Goal: Book appointment/travel/reservation

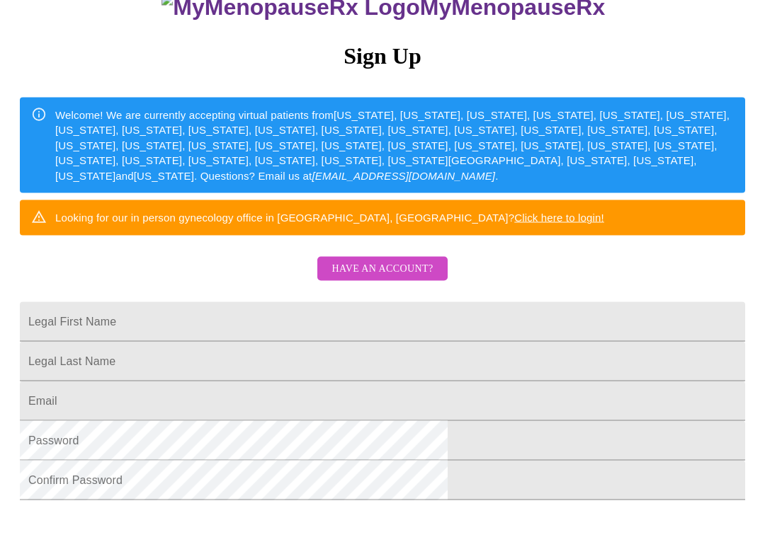
scroll to position [147, 0]
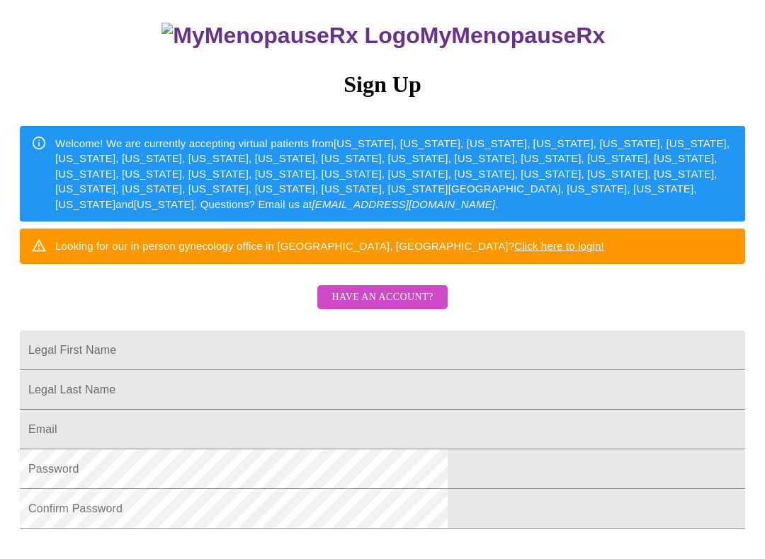
click at [414, 309] on button "Have an account?" at bounding box center [382, 297] width 130 height 25
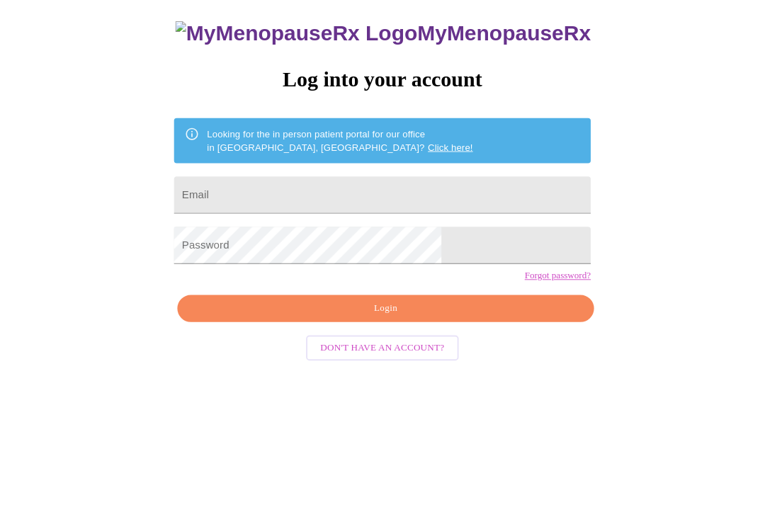
scroll to position [14, 0]
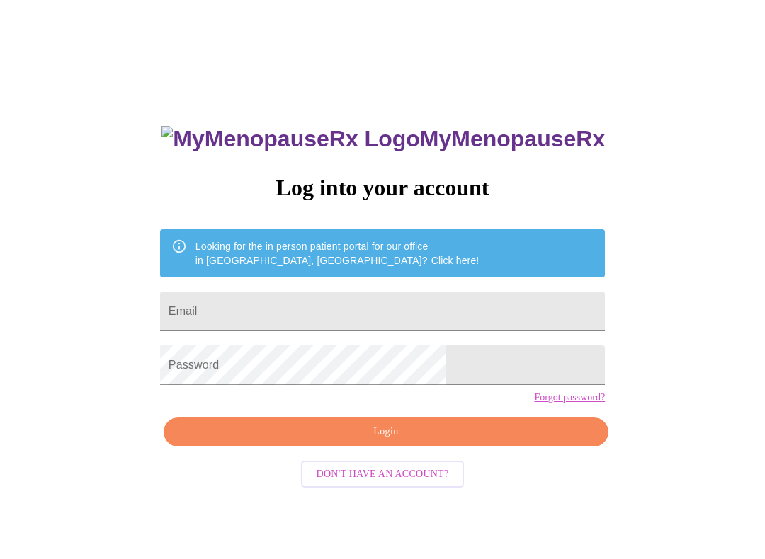
click at [406, 297] on input "Email" at bounding box center [382, 312] width 445 height 40
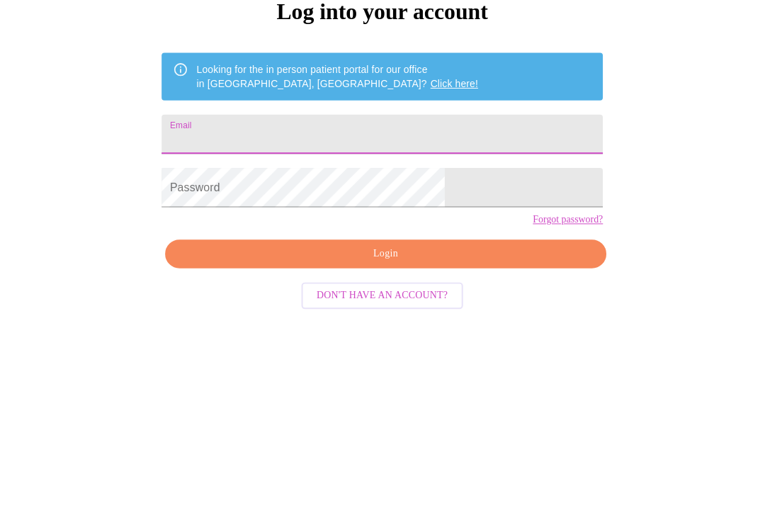
scroll to position [0, 0]
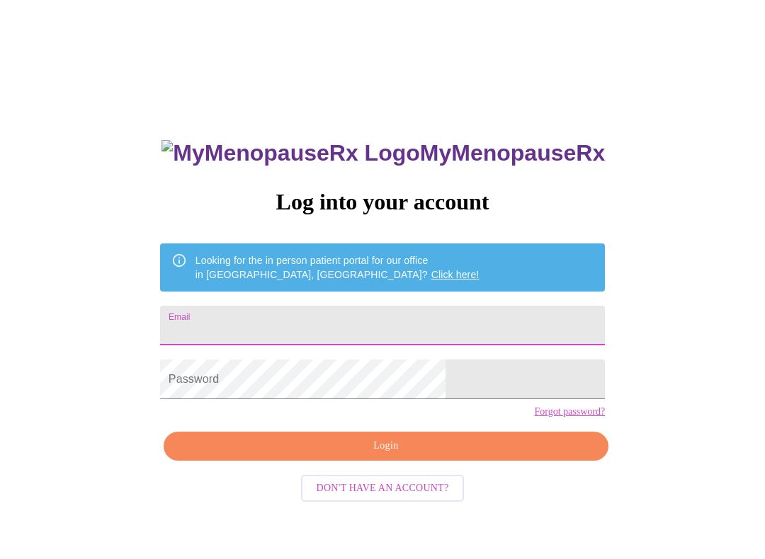
type input "[EMAIL_ADDRESS][DOMAIN_NAME]"
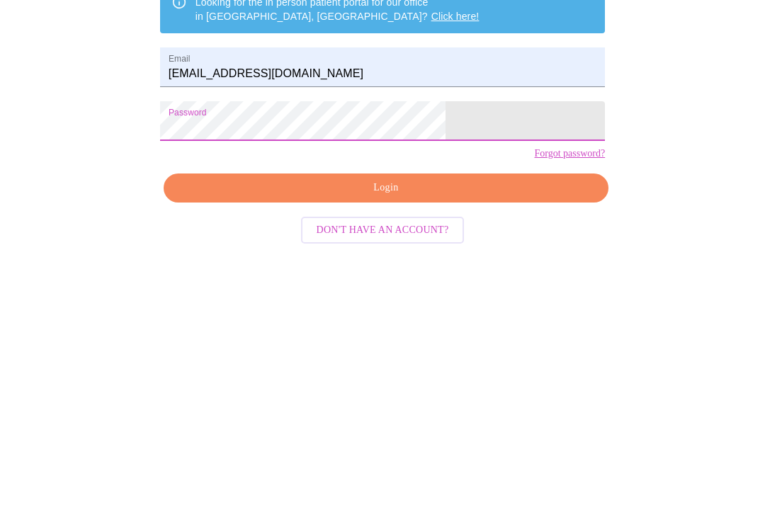
click at [435, 430] on span "Login" at bounding box center [386, 439] width 412 height 18
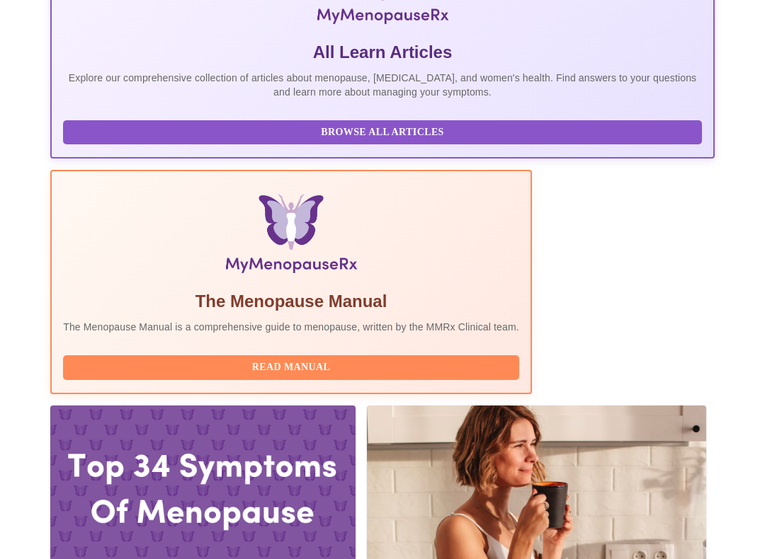
scroll to position [324, 0]
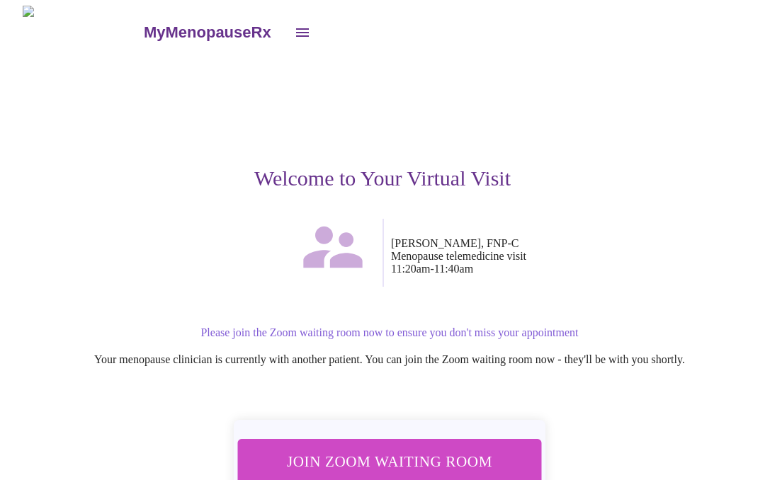
click at [479, 457] on span "Join Zoom Waiting Room" at bounding box center [389, 462] width 280 height 28
